Goal: Use online tool/utility: Utilize a website feature to perform a specific function

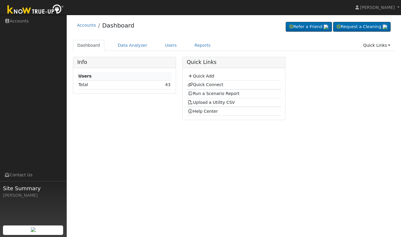
select select "7"
click at [192, 45] on link "Reports" at bounding box center [202, 45] width 25 height 11
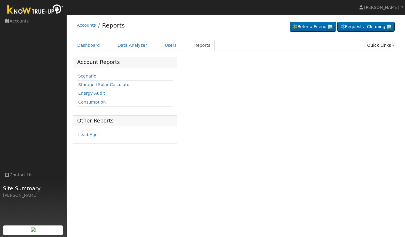
click at [87, 78] on link "Scenario" at bounding box center [87, 76] width 18 height 5
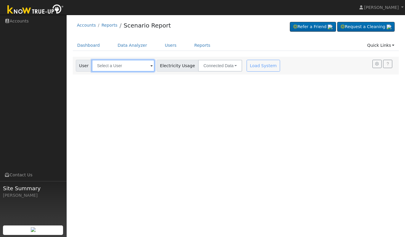
click at [140, 68] on input "text" at bounding box center [123, 66] width 63 height 12
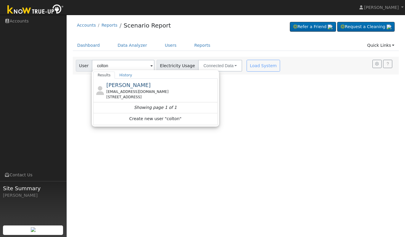
click at [149, 88] on div "[PERSON_NAME] [PERSON_NAME][EMAIL_ADDRESS][DOMAIN_NAME] [STREET_ADDRESS]" at bounding box center [161, 90] width 110 height 19
type input "[PERSON_NAME]"
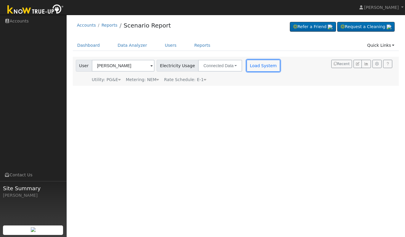
click at [267, 65] on button "Load System" at bounding box center [264, 66] width 34 height 12
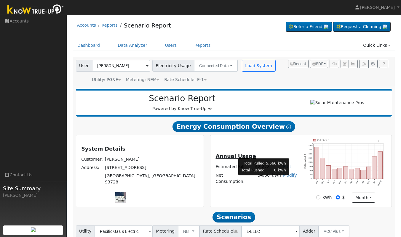
click at [259, 182] on td "5,666" at bounding box center [262, 178] width 17 height 15
copy td "5,666"
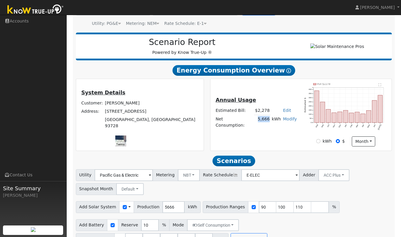
scroll to position [73, 0]
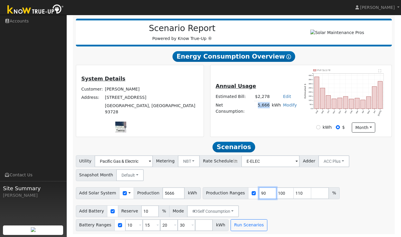
click at [259, 193] on input "90" at bounding box center [268, 193] width 18 height 12
type input "100"
type input "110"
type input "127"
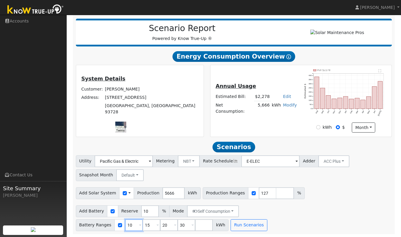
click at [143, 219] on input "10" at bounding box center [134, 225] width 18 height 12
type input "15"
type input "20"
type input "30"
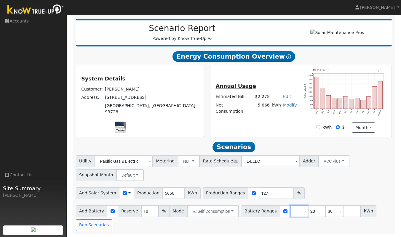
type input "20"
type input "30"
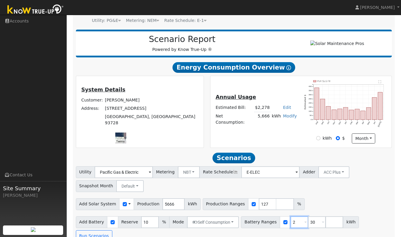
type input "30"
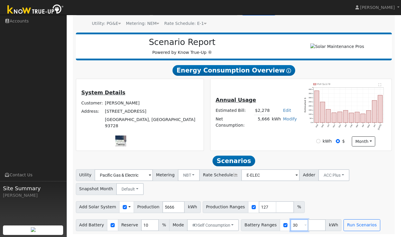
type input "3"
type input "10"
click at [347, 230] on button "Run Scenarios" at bounding box center [361, 225] width 36 height 12
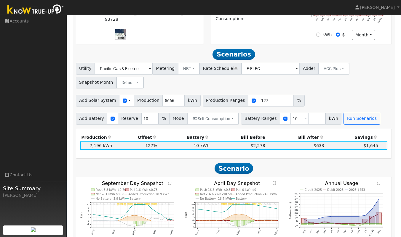
scroll to position [197, 0]
